Goal: Task Accomplishment & Management: Manage account settings

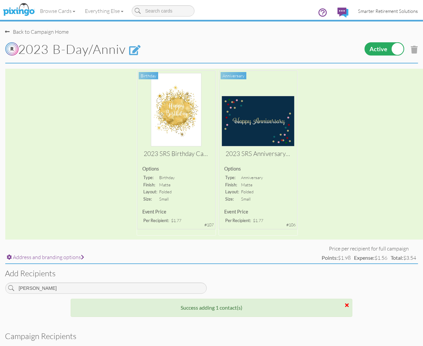
click at [381, 14] on span "Smarter Retirement Solutions" at bounding box center [388, 11] width 60 height 6
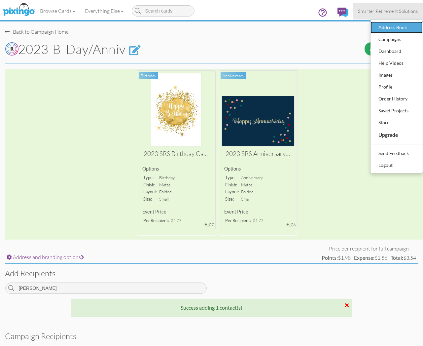
click at [397, 25] on div "Address Book" at bounding box center [396, 27] width 39 height 10
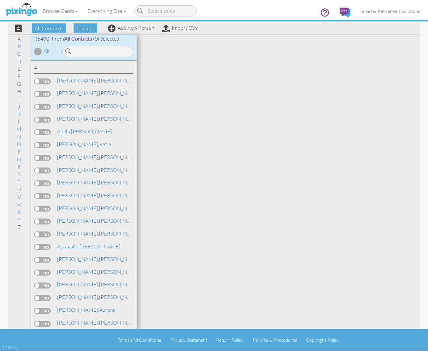
click at [90, 53] on input at bounding box center [97, 51] width 71 height 11
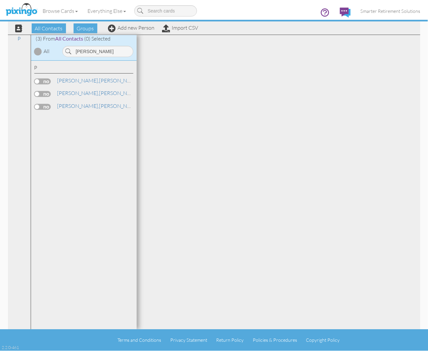
type input "[PERSON_NAME]"
click at [81, 93] on link "[PERSON_NAME]" at bounding box center [99, 93] width 84 height 8
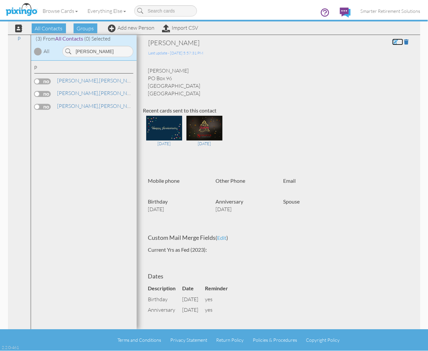
click at [393, 42] on span at bounding box center [396, 41] width 6 height 5
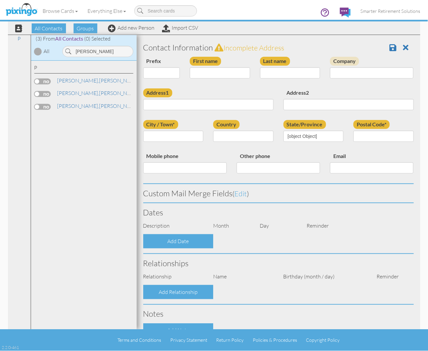
type input "[PERSON_NAME]"
type input "PO Box 96"
type input "Lakeland"
type input "33802"
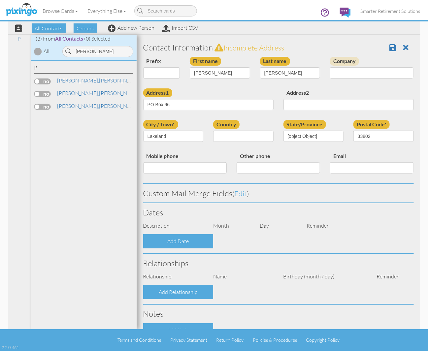
select select "object:32905"
select select "object:33150"
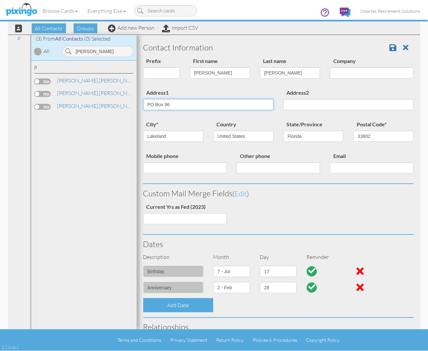
click at [187, 106] on input "PO Box 96" at bounding box center [208, 104] width 130 height 11
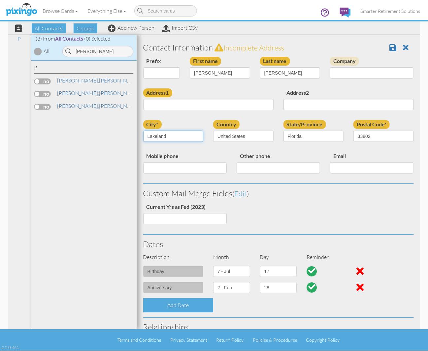
click at [169, 134] on input "Lakeland" at bounding box center [173, 136] width 60 height 11
click at [302, 137] on select "AA (Military) AE (Military) [US_STATE] [US_STATE] [US_STATE] AP (Military) [US_…" at bounding box center [314, 136] width 60 height 11
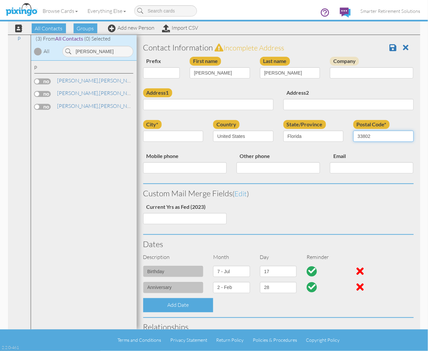
click at [375, 133] on input "33802" at bounding box center [384, 136] width 60 height 11
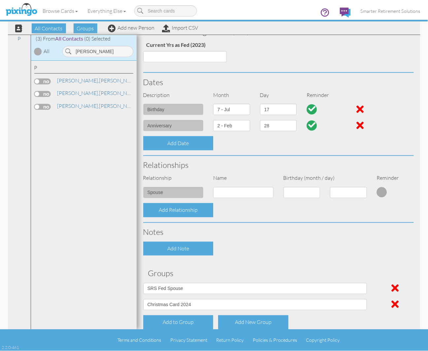
scroll to position [194, 0]
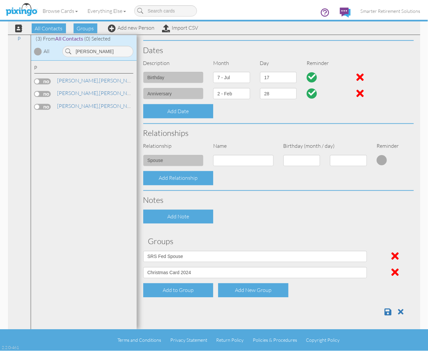
click at [378, 308] on div at bounding box center [278, 310] width 281 height 14
click at [385, 308] on span at bounding box center [388, 312] width 7 height 8
